Goal: Task Accomplishment & Management: Complete application form

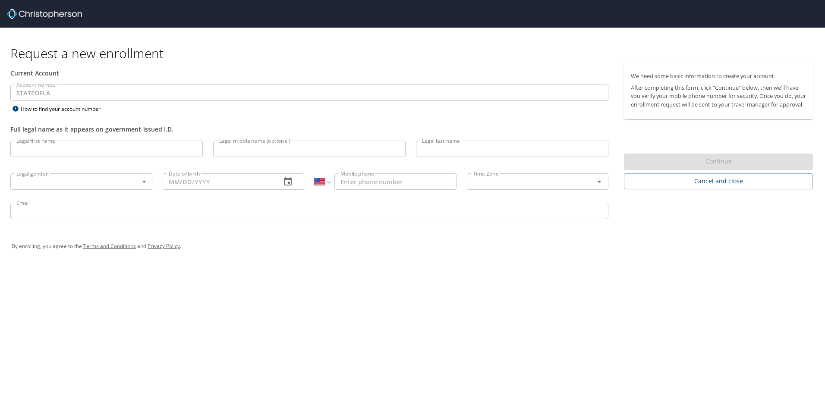
select select "US"
click at [66, 148] on input "Legal first name" at bounding box center [106, 149] width 192 height 16
type input "[PERSON_NAME]"
click at [73, 183] on body "Request a new enrollment Current Account Account number STATEOFLA Account numbe…" at bounding box center [412, 201] width 825 height 402
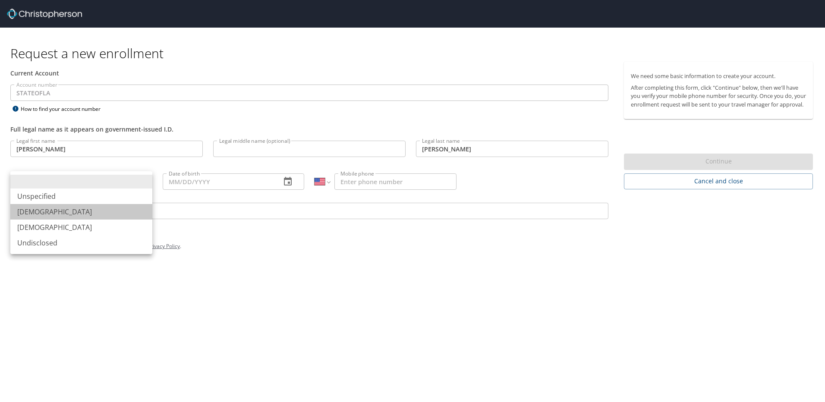
click at [38, 210] on li "[DEMOGRAPHIC_DATA]" at bounding box center [81, 212] width 142 height 16
type input "[DEMOGRAPHIC_DATA]"
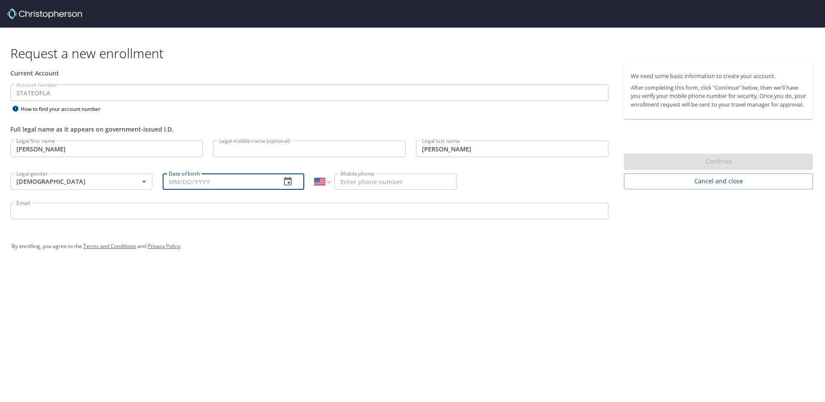
click at [230, 183] on input "Date of birth" at bounding box center [219, 181] width 112 height 16
type input "[DATE]"
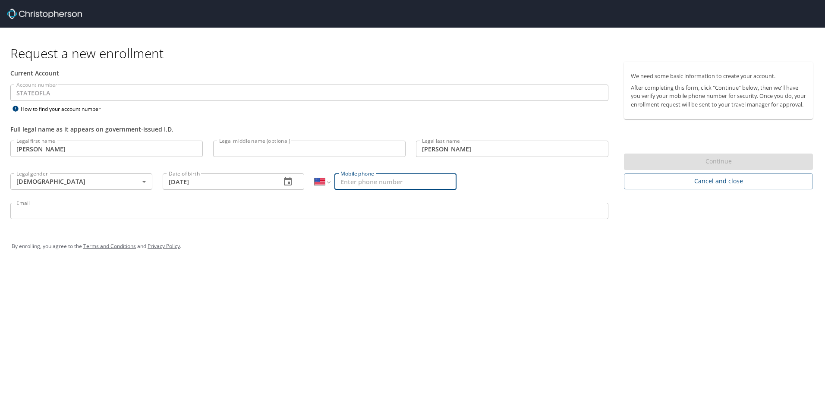
click at [392, 181] on input "Mobile phone" at bounding box center [395, 181] width 122 height 16
type input "[PHONE_NUMBER]"
click at [61, 219] on input "Email" at bounding box center [309, 211] width 598 height 16
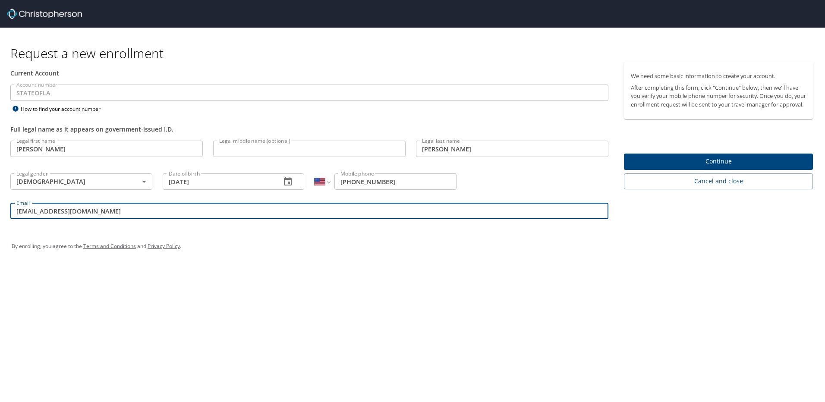
type input "[EMAIL_ADDRESS][DOMAIN_NAME]"
click at [694, 167] on span "Continue" at bounding box center [718, 161] width 175 height 11
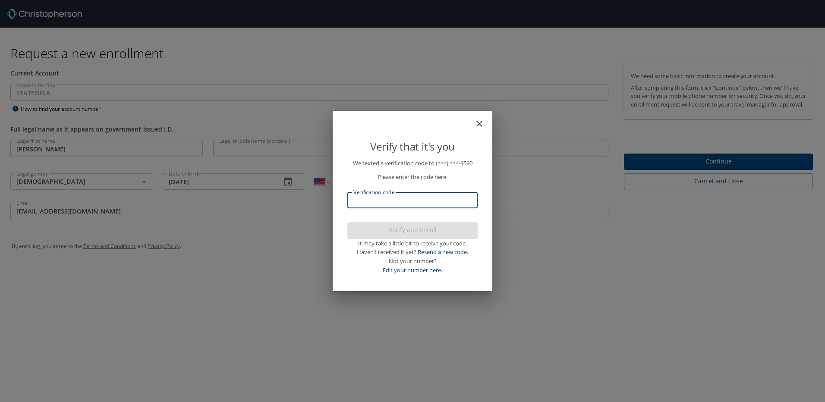
click at [404, 200] on input "Verification code" at bounding box center [412, 200] width 130 height 16
type input "646898"
